Goal: Task Accomplishment & Management: Manage account settings

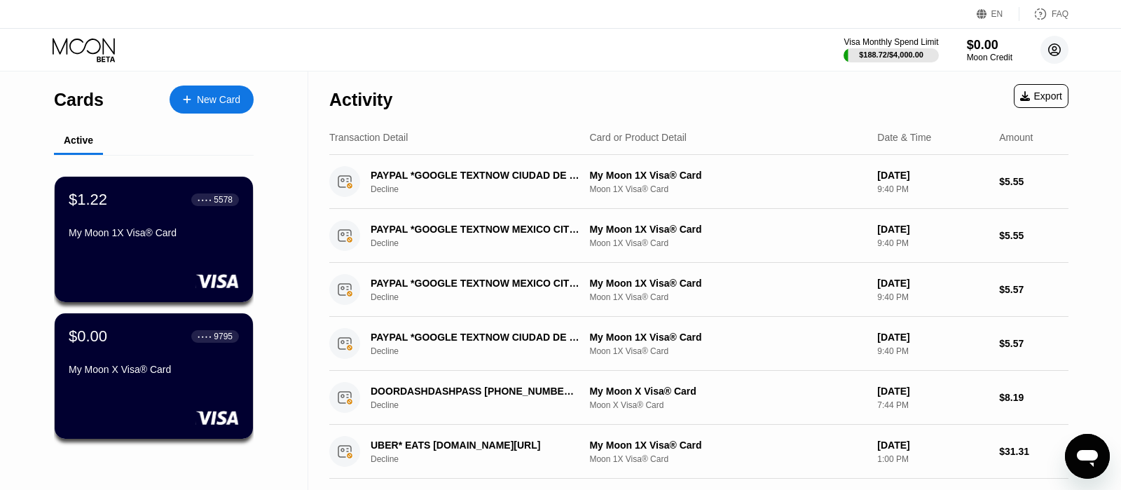
drag, startPoint x: 1053, startPoint y: 45, endPoint x: 1040, endPoint y: 77, distance: 34.9
click at [1053, 48] on icon at bounding box center [1055, 50] width 28 height 28
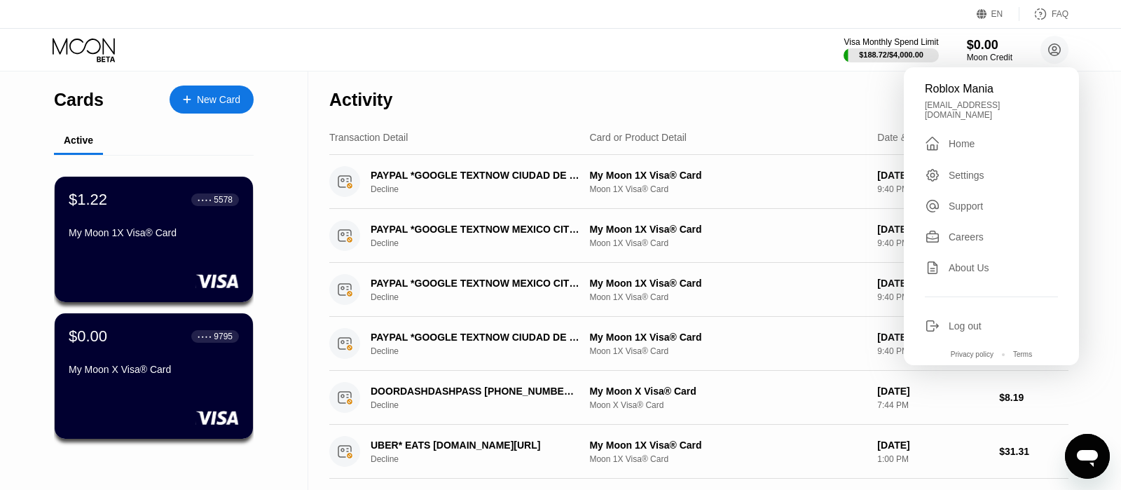
click at [955, 324] on div "Log out" at bounding box center [965, 325] width 33 height 11
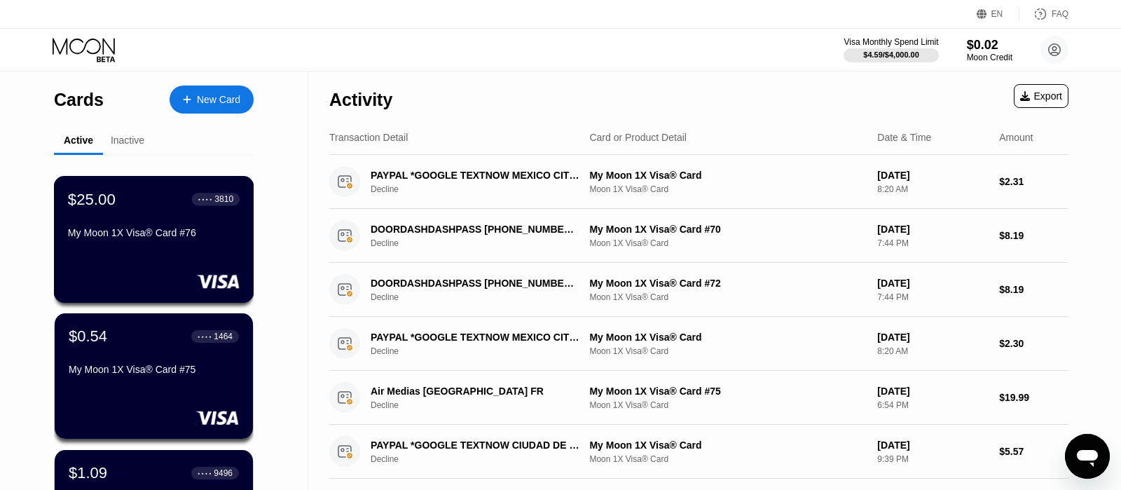
click at [170, 244] on div "My Moon 1X Visa® Card #76" at bounding box center [154, 235] width 172 height 17
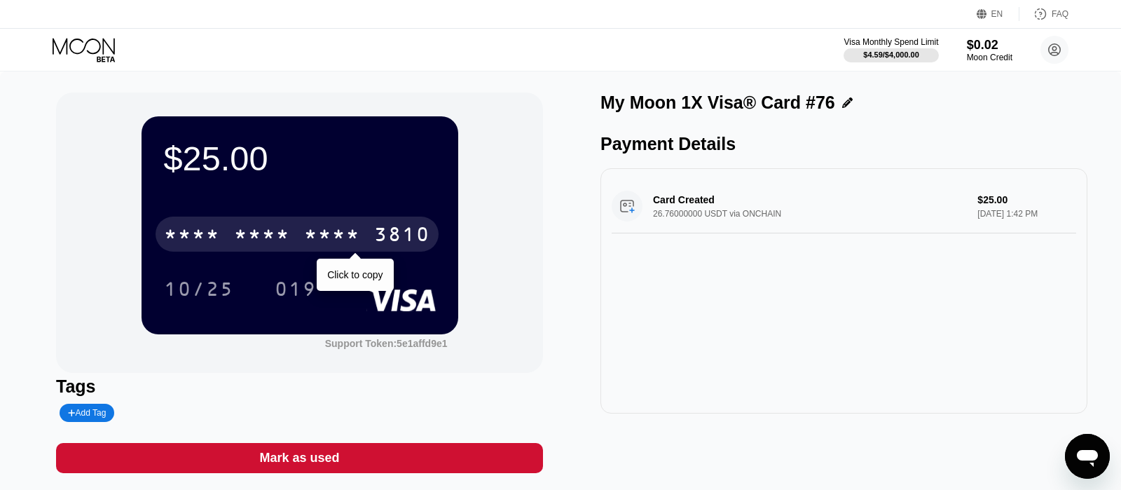
click at [351, 244] on div "* * * *" at bounding box center [332, 236] width 56 height 22
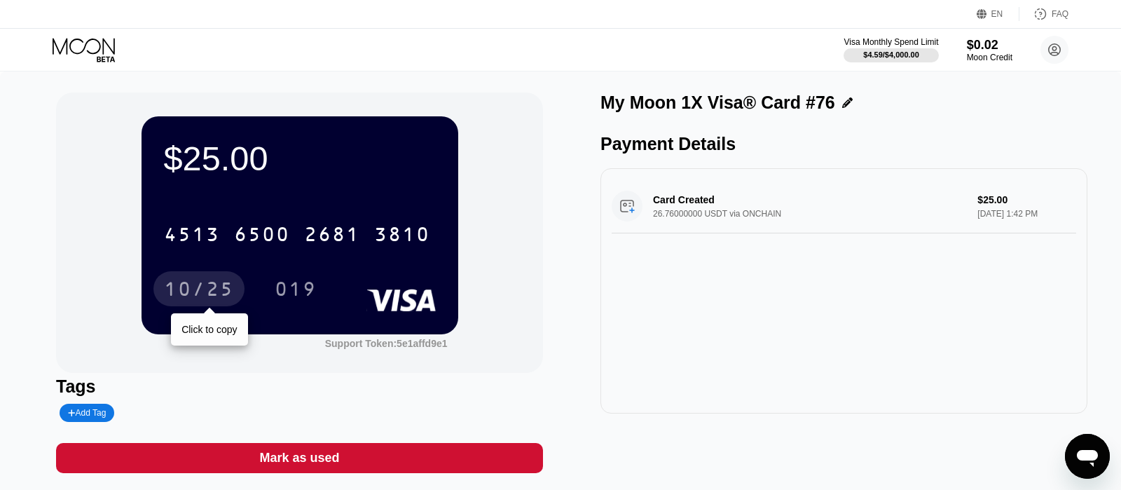
click at [225, 288] on div "10/25" at bounding box center [199, 291] width 70 height 22
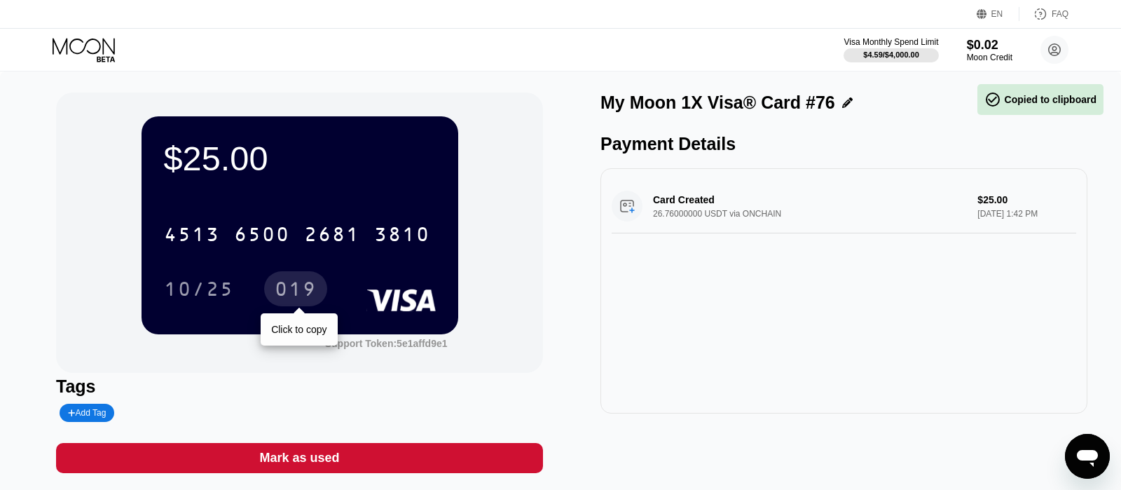
click at [294, 302] on div "019" at bounding box center [296, 291] width 42 height 22
